Goal: Transaction & Acquisition: Purchase product/service

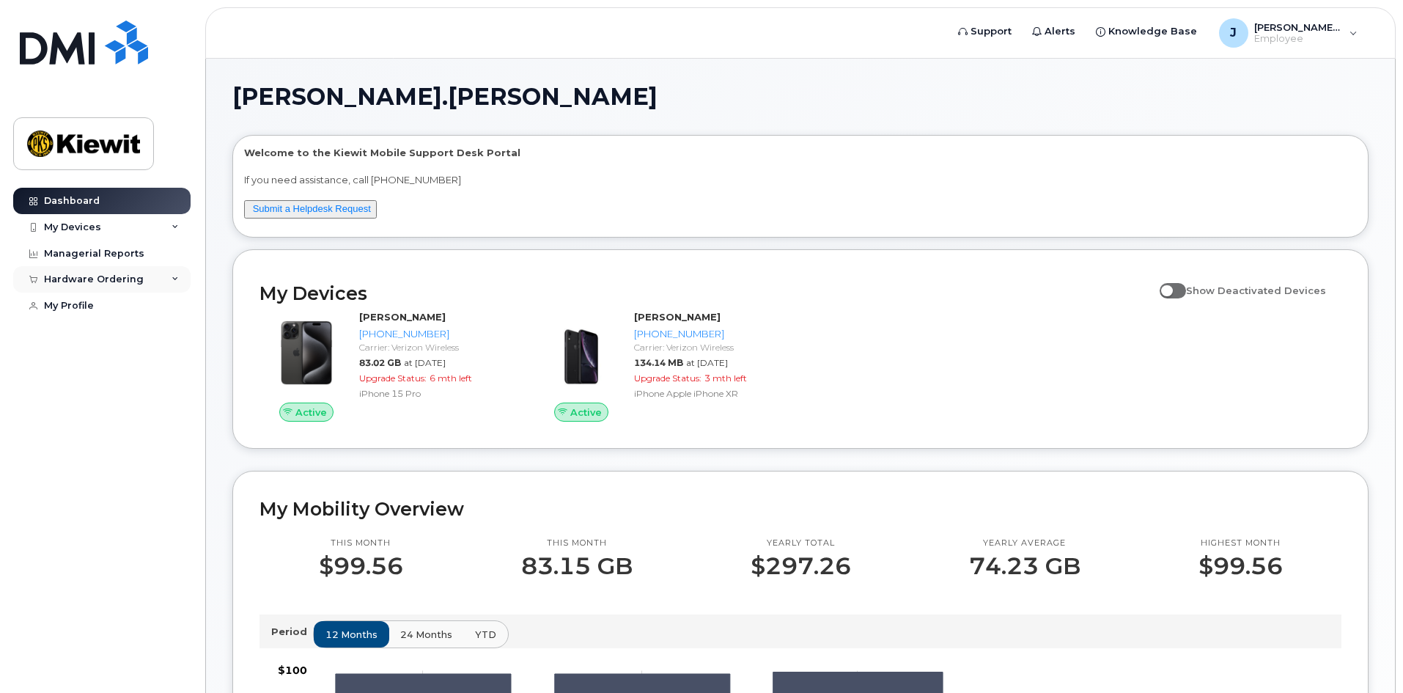
click at [161, 283] on div "Hardware Ordering" at bounding box center [101, 279] width 177 height 26
click at [76, 308] on div "New Order" at bounding box center [79, 306] width 56 height 13
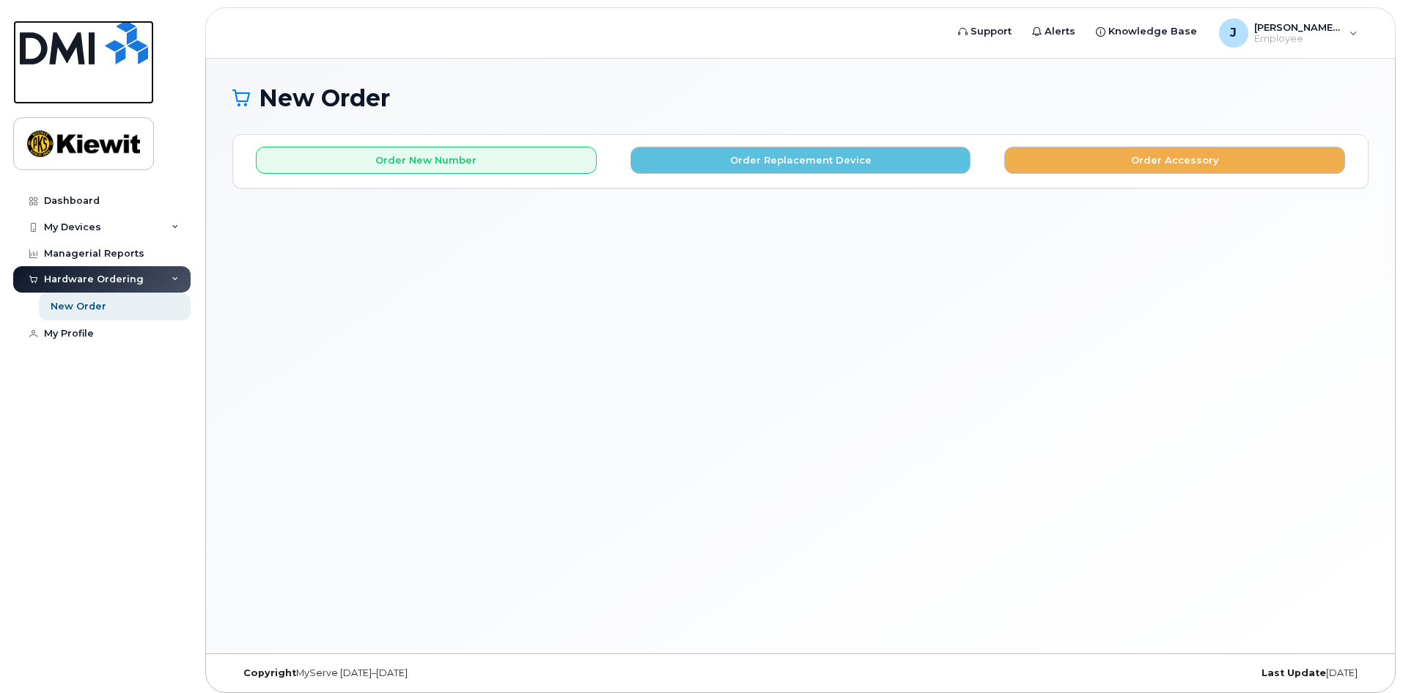
click at [70, 40] on img at bounding box center [84, 43] width 128 height 44
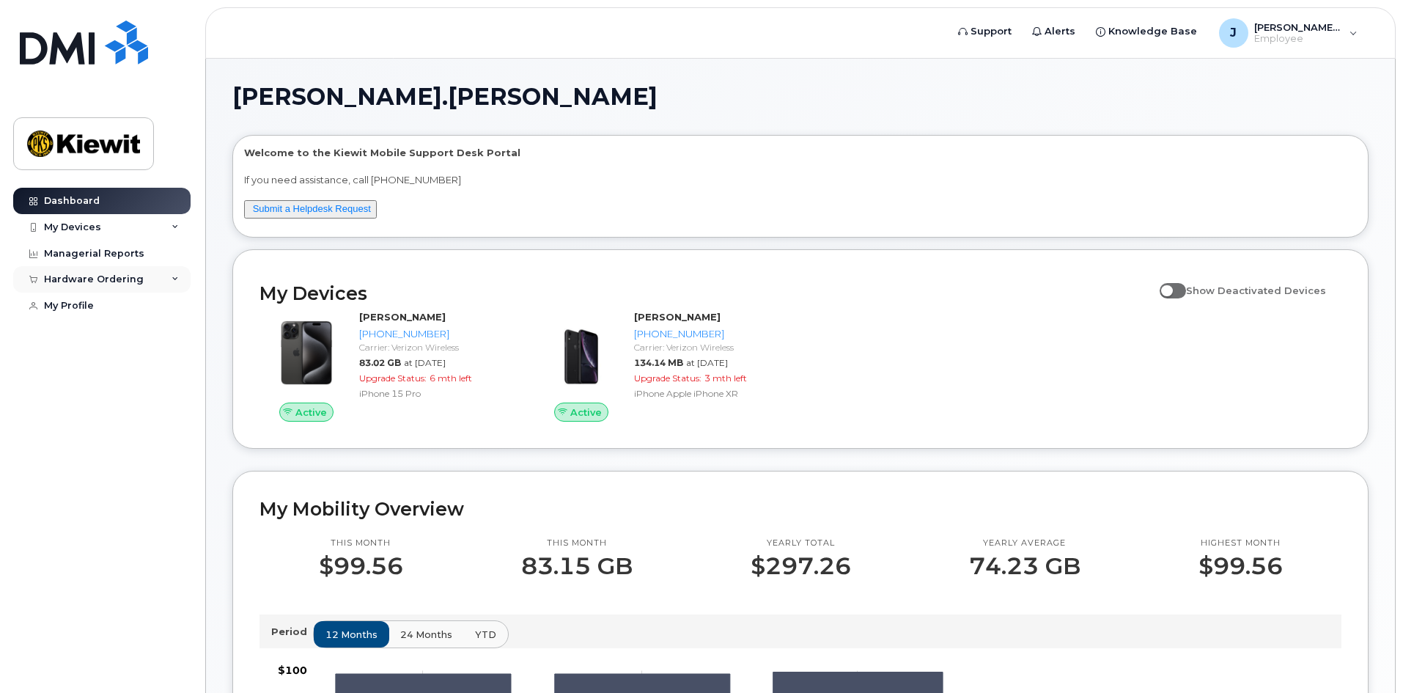
click at [169, 279] on div "Hardware Ordering" at bounding box center [101, 279] width 177 height 26
